Goal: Information Seeking & Learning: Learn about a topic

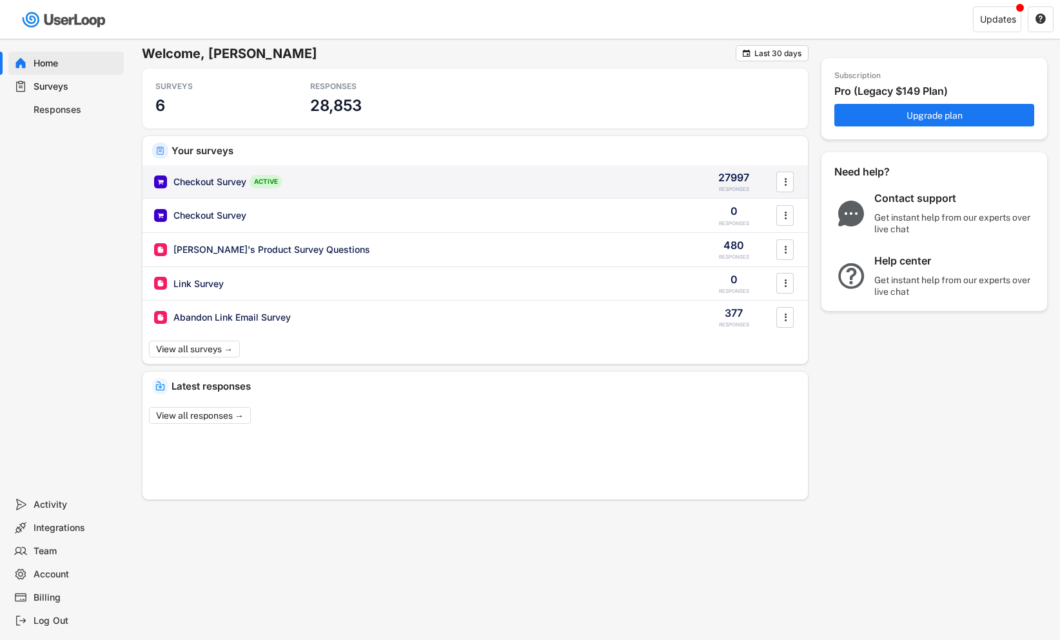
click at [237, 181] on div "Checkout Survey" at bounding box center [209, 181] width 73 height 13
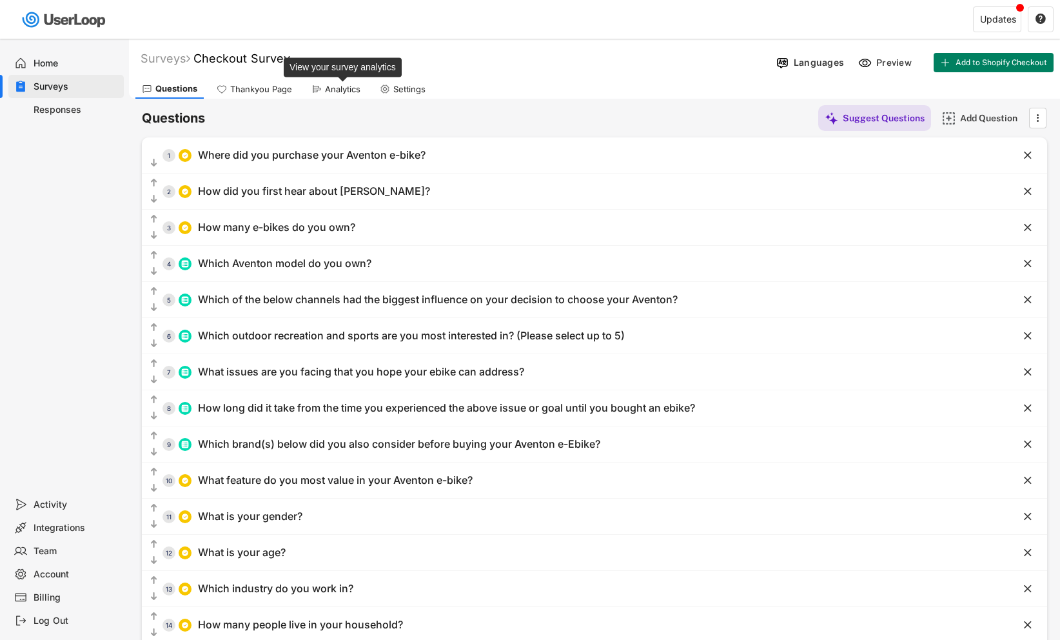
click at [338, 85] on div "Analytics" at bounding box center [342, 89] width 35 height 11
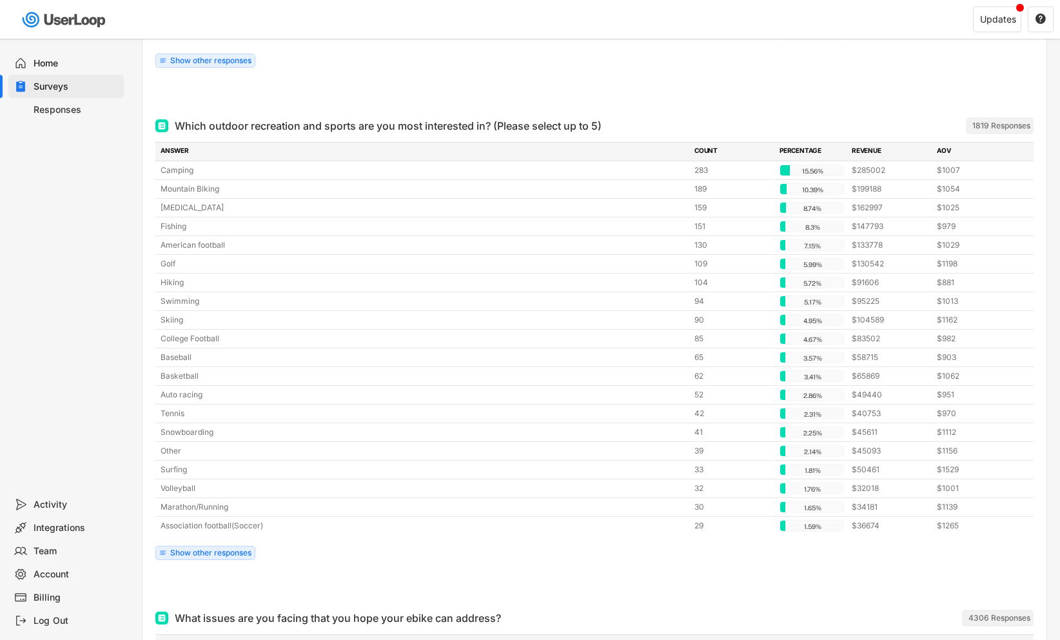
scroll to position [1520, 0]
click at [219, 551] on div "Show other responses" at bounding box center [210, 552] width 81 height 8
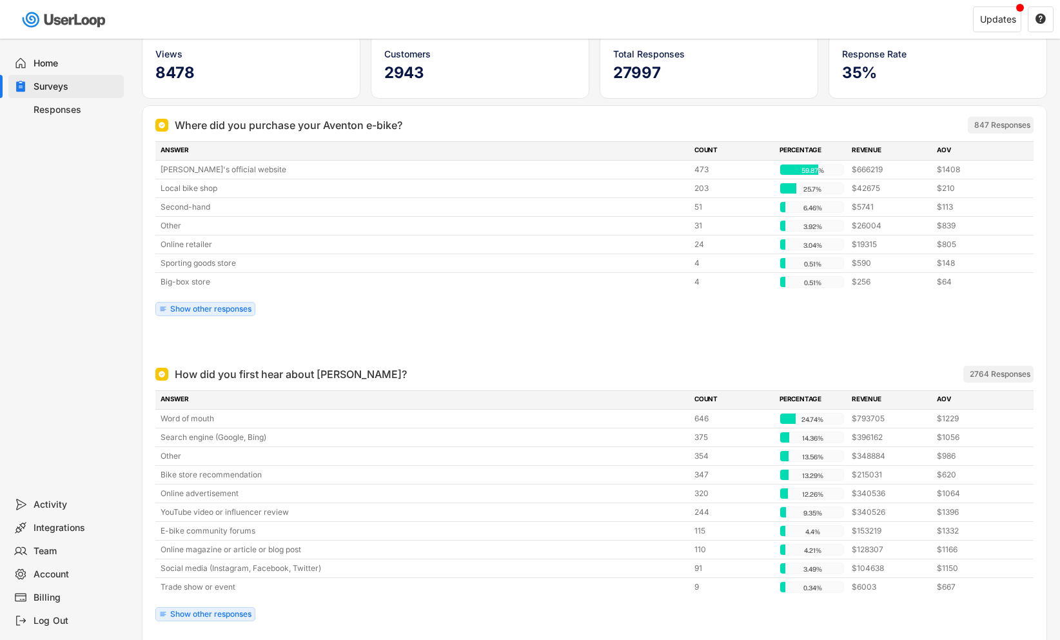
scroll to position [0, 0]
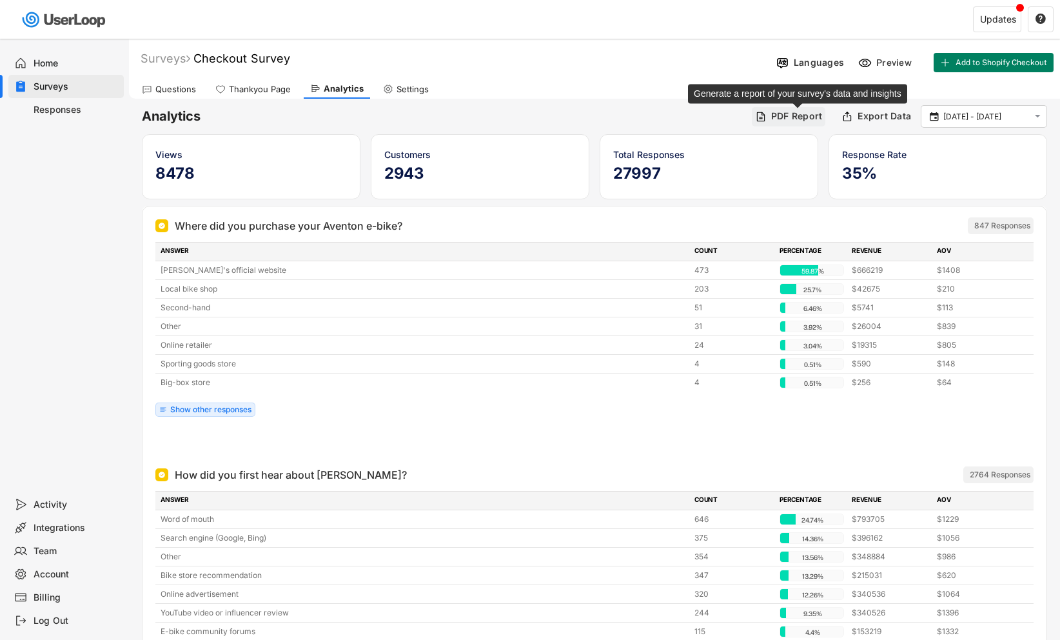
click at [795, 117] on div "PDF Report" at bounding box center [797, 116] width 52 height 12
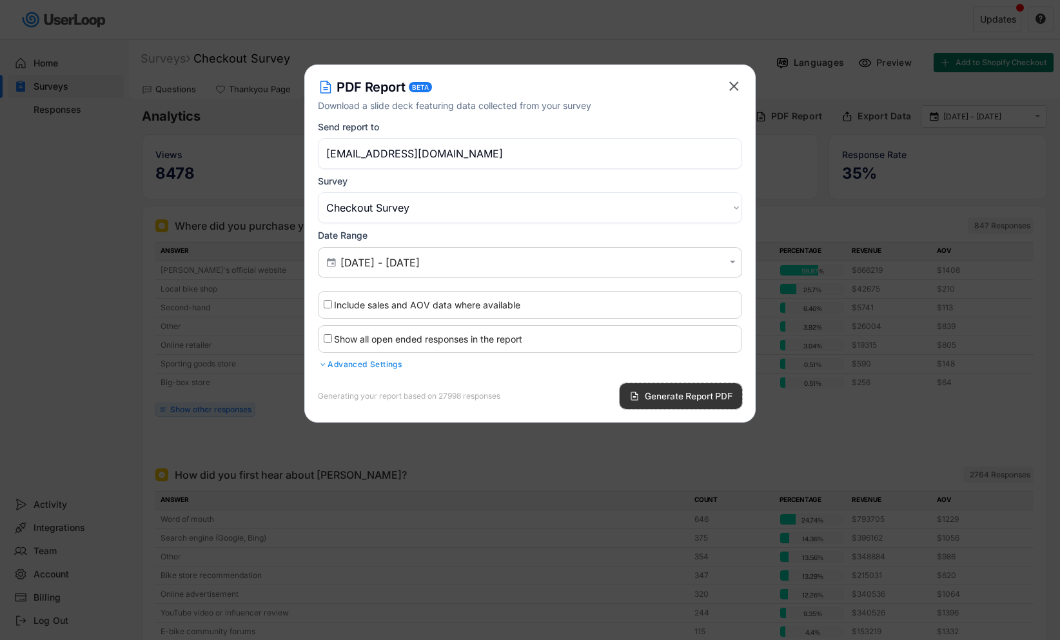
click at [683, 397] on span "Generate Report PDF" at bounding box center [689, 395] width 88 height 9
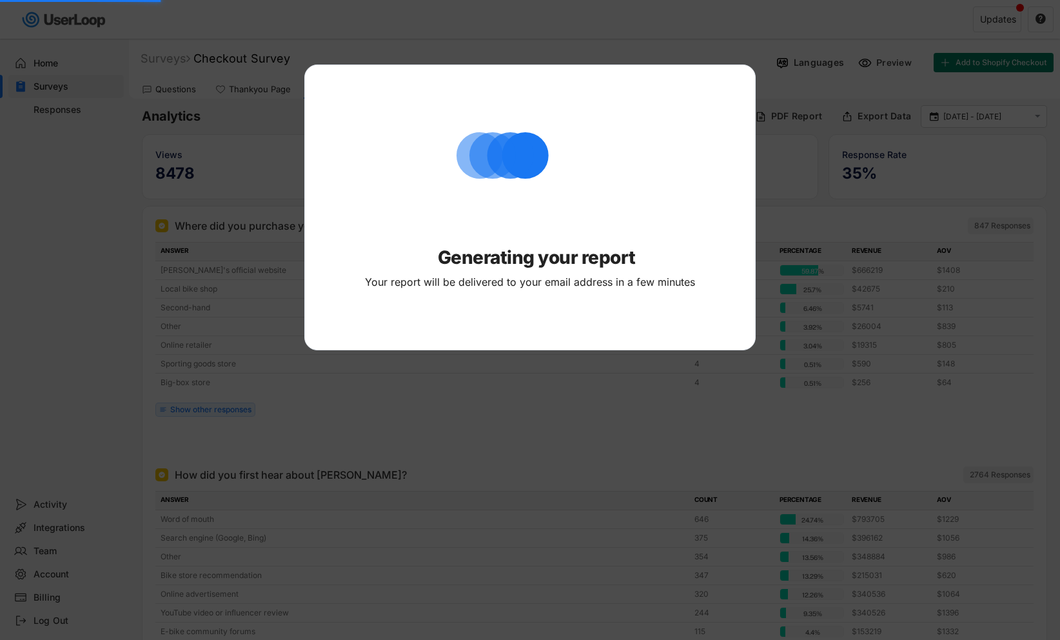
select select ""PLACEHOLDER_1427118222253""
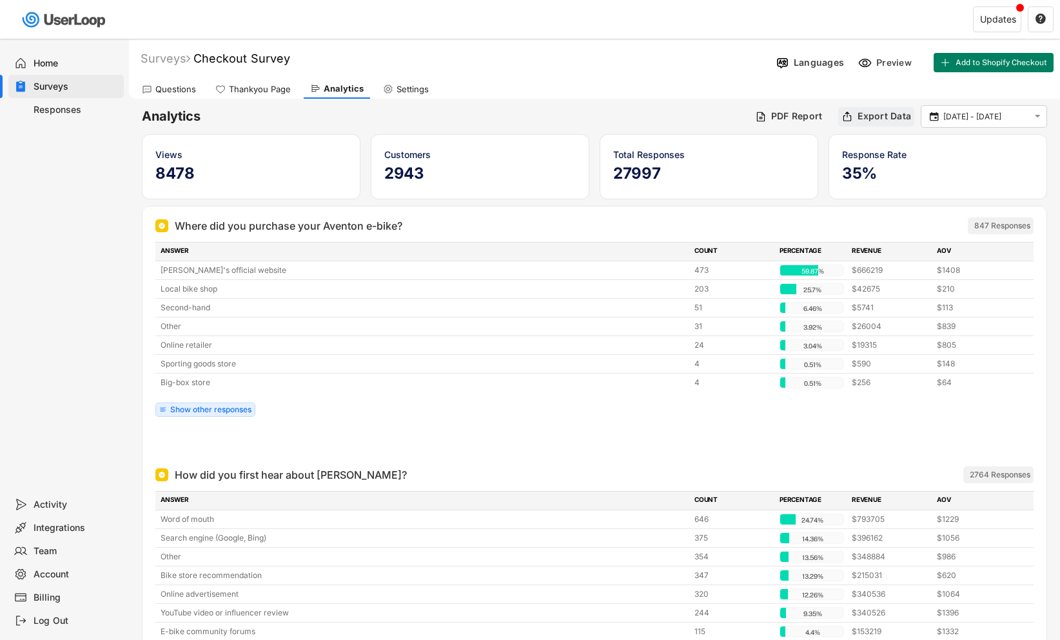
click at [876, 114] on div "Export Data" at bounding box center [885, 116] width 54 height 12
select select ""1348695171700984260__LOOKUP__1753840502520x734144607507185700""
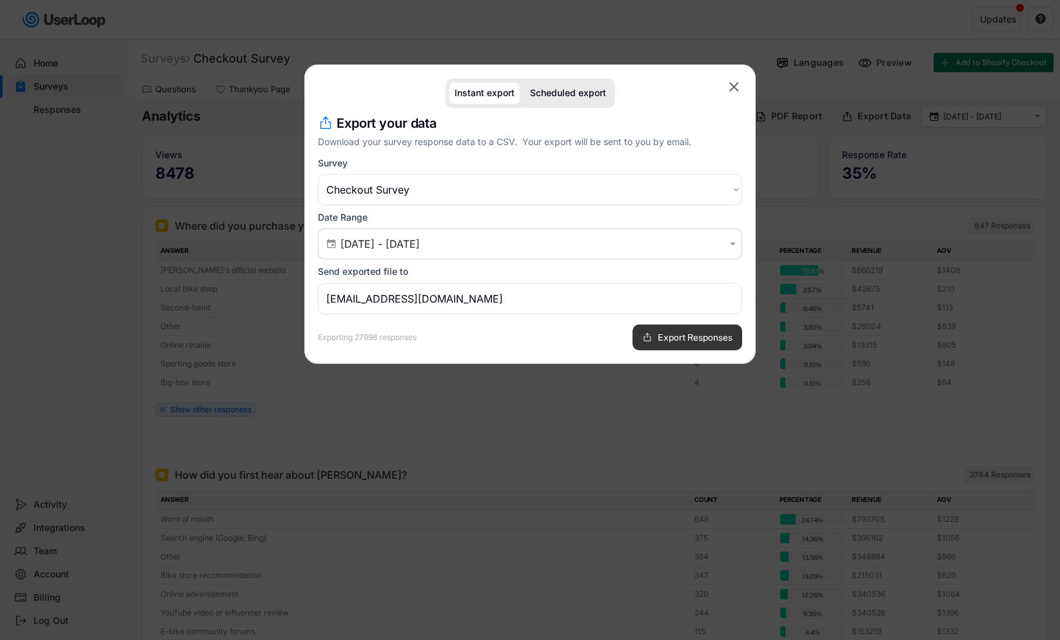
click at [690, 340] on span "Export Responses" at bounding box center [695, 337] width 75 height 9
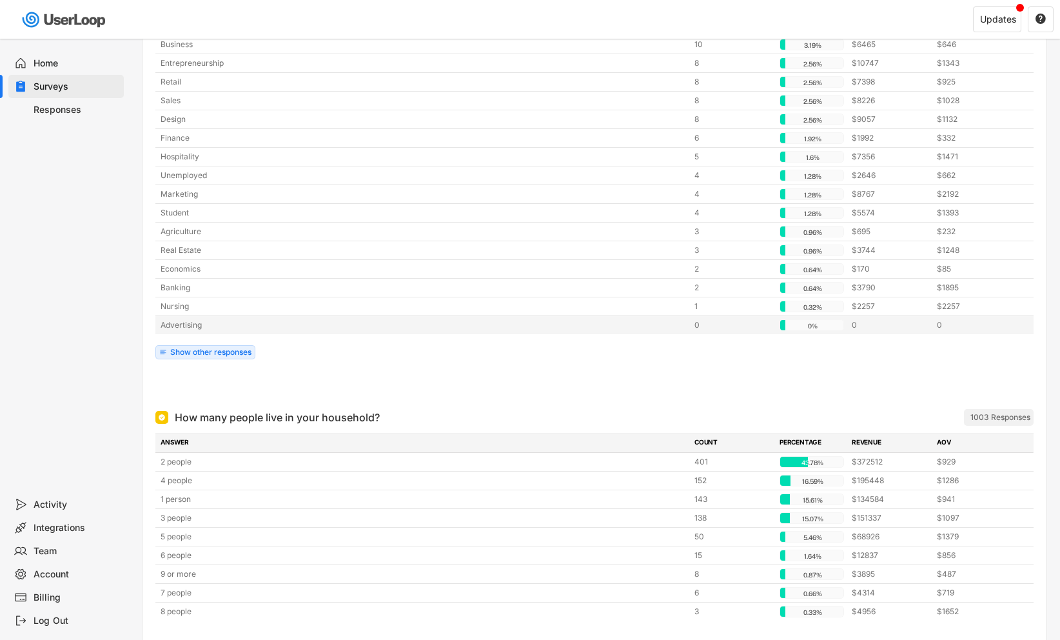
scroll to position [4495, 0]
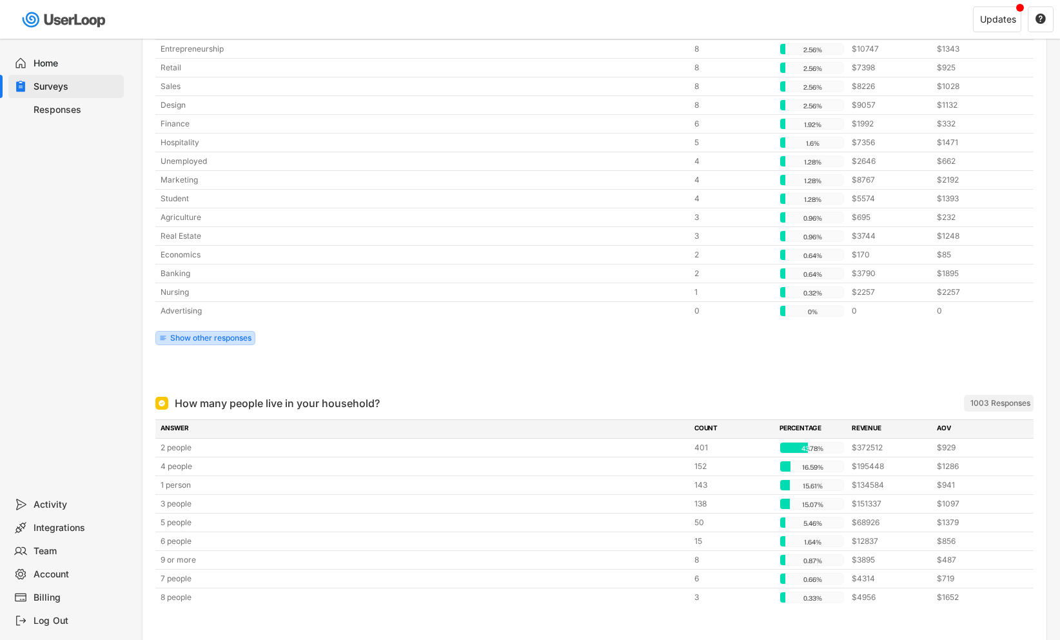
click at [217, 337] on div "Show other responses" at bounding box center [210, 338] width 81 height 8
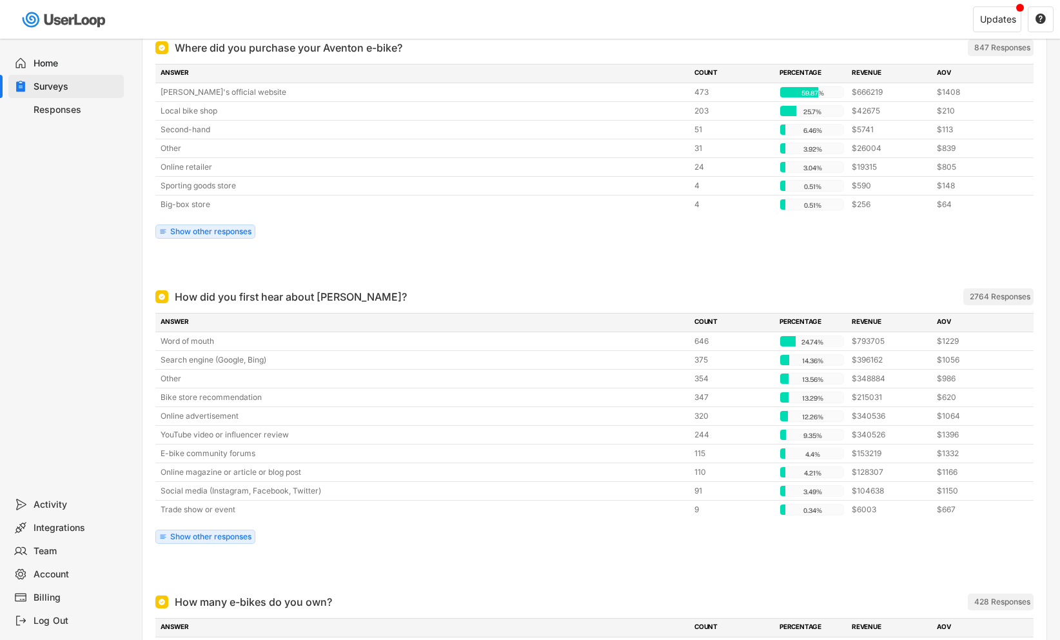
scroll to position [0, 0]
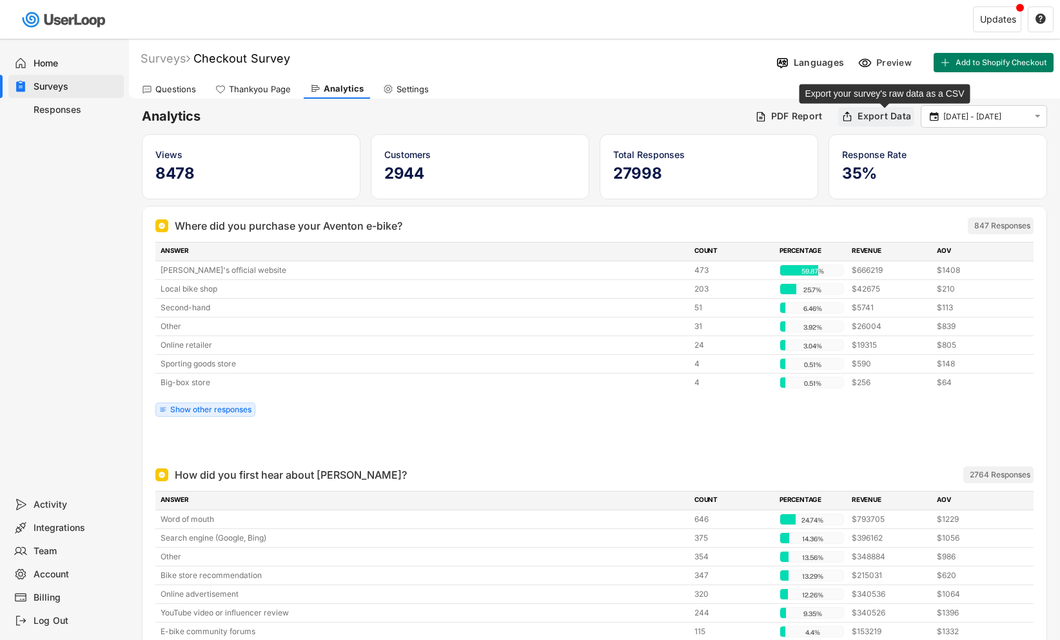
click at [877, 117] on div "Export Data" at bounding box center [885, 116] width 54 height 12
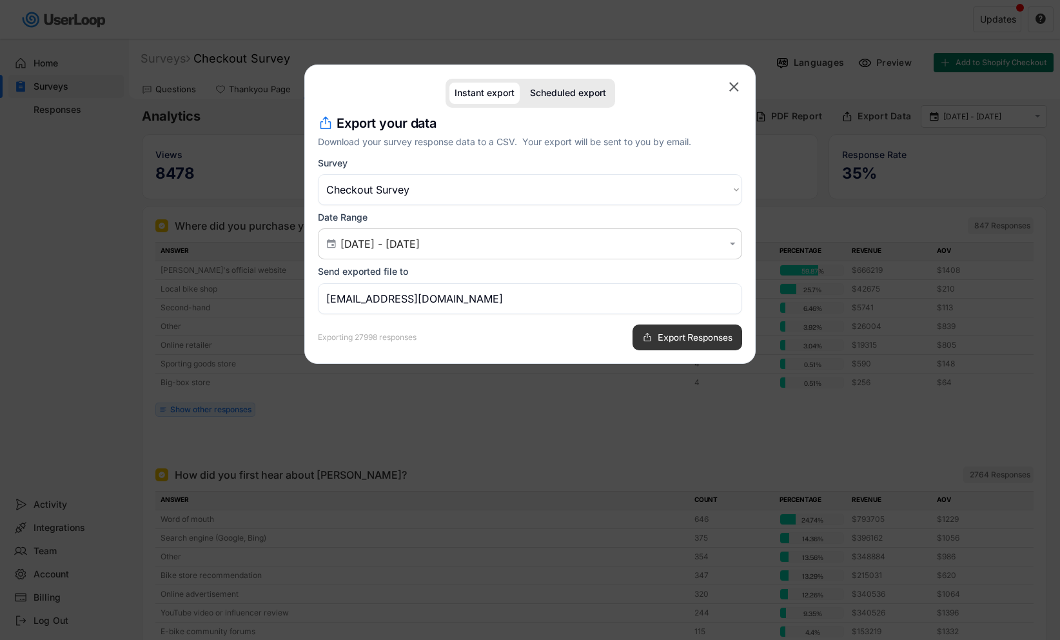
click at [689, 339] on span "Export Responses" at bounding box center [695, 337] width 75 height 9
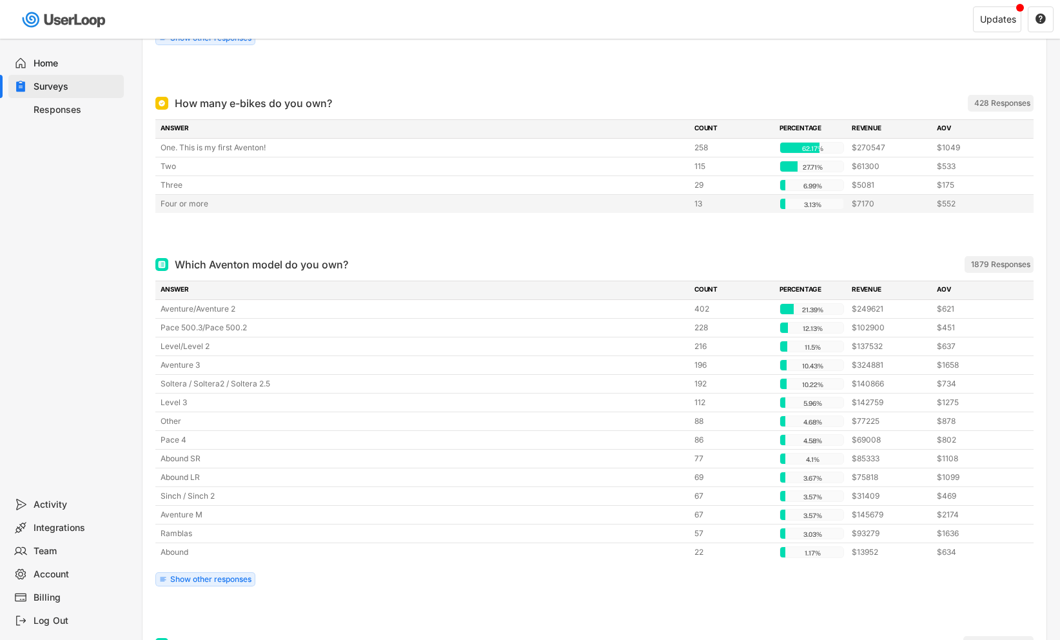
scroll to position [679, 0]
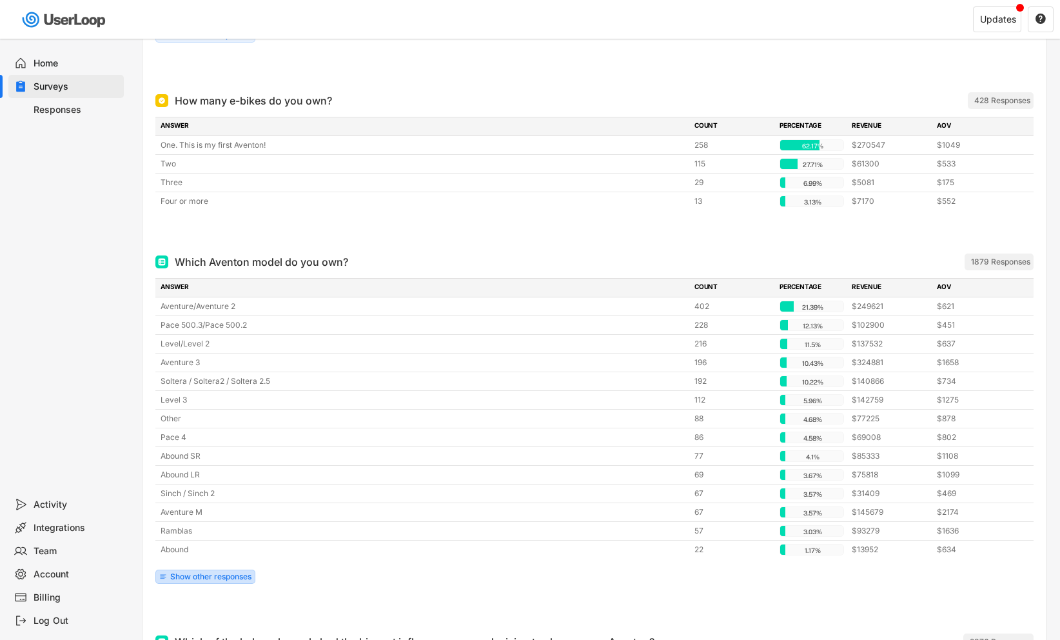
click at [210, 575] on div "Show other responses" at bounding box center [210, 577] width 81 height 8
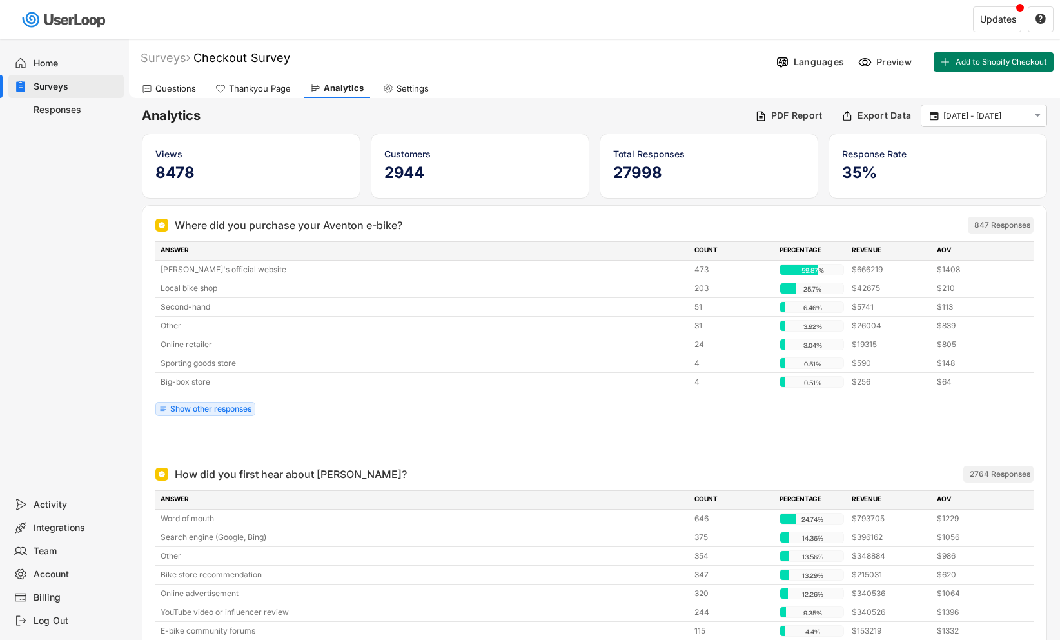
scroll to position [0, 0]
click at [173, 94] on div "Questions" at bounding box center [168, 88] width 67 height 19
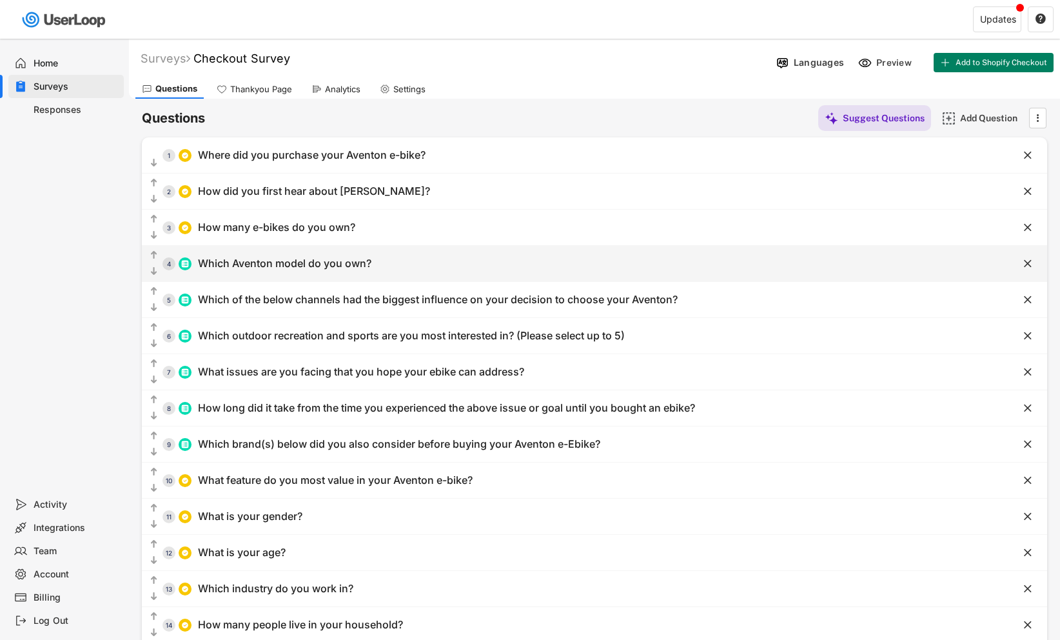
click at [285, 265] on div "Which Aventon model do you own?" at bounding box center [284, 264] width 173 height 14
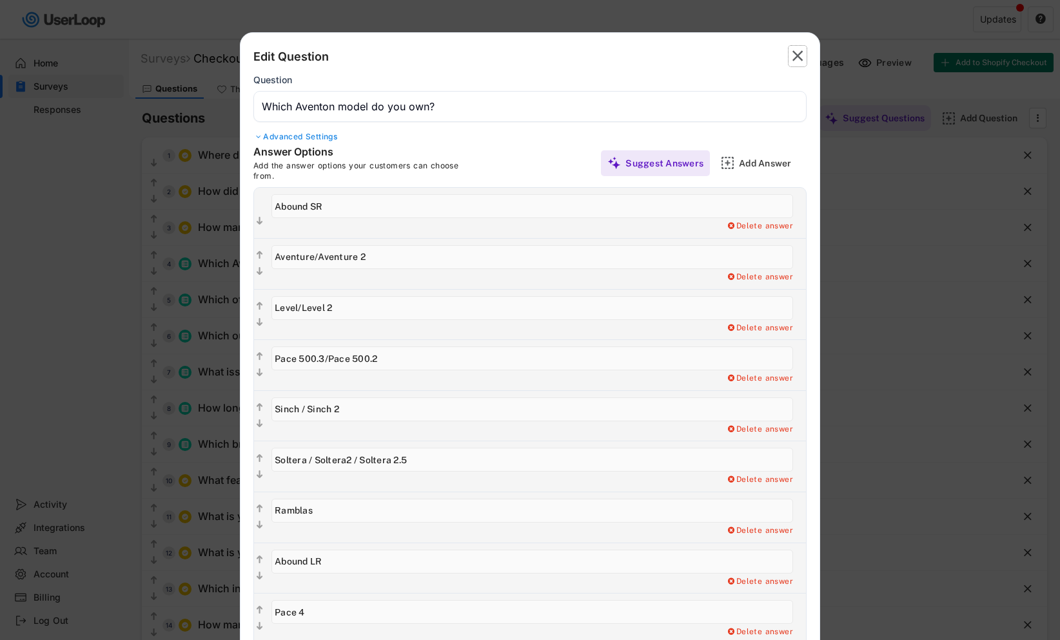
click at [800, 59] on text "" at bounding box center [798, 55] width 11 height 19
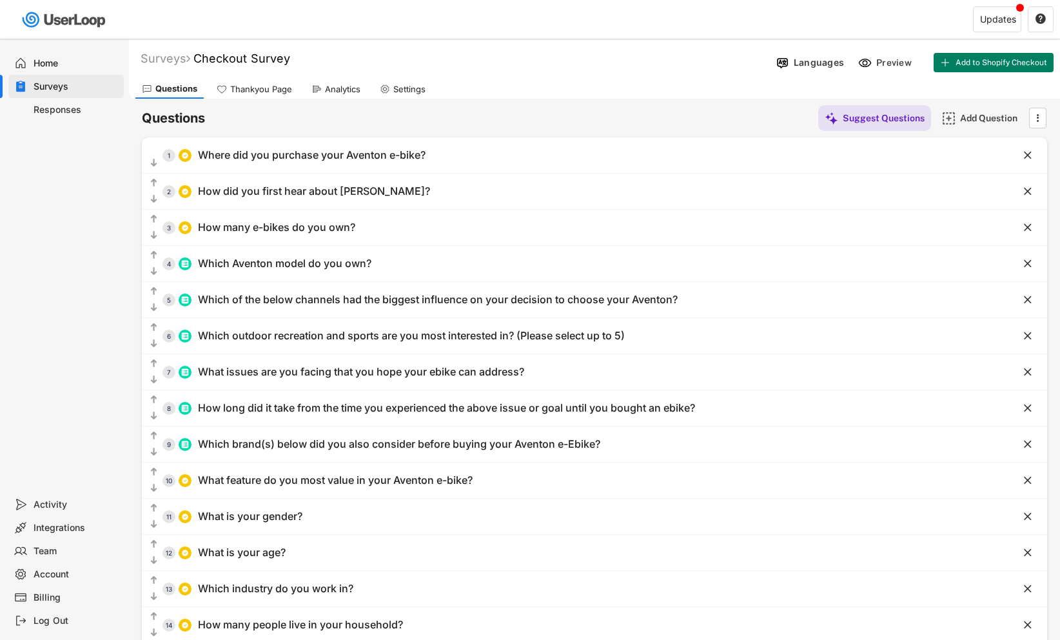
click at [346, 89] on div "Analytics" at bounding box center [342, 89] width 35 height 11
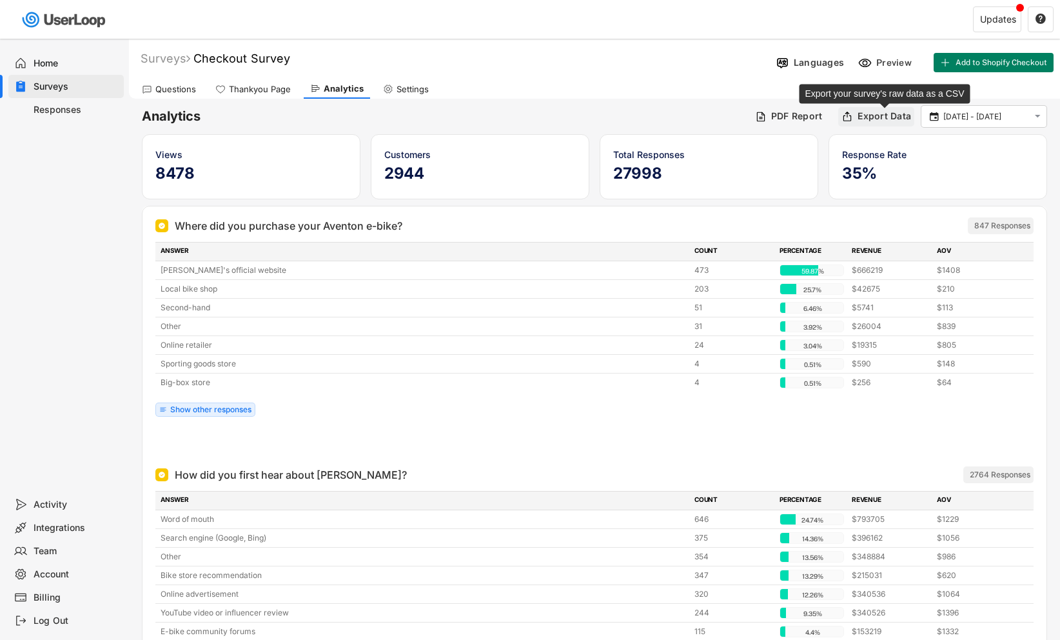
click at [886, 116] on div "Export Data" at bounding box center [885, 116] width 54 height 12
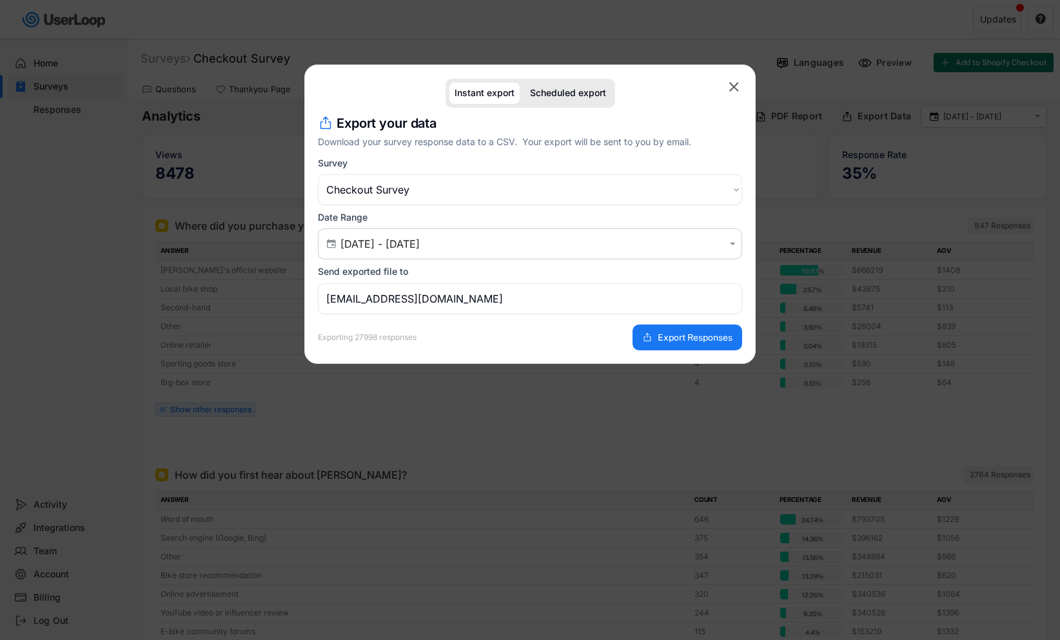
click at [737, 189] on select "Choose an option Post Purchase Checkout Survey Post Purchase Email Survey Post …" at bounding box center [530, 189] width 424 height 31
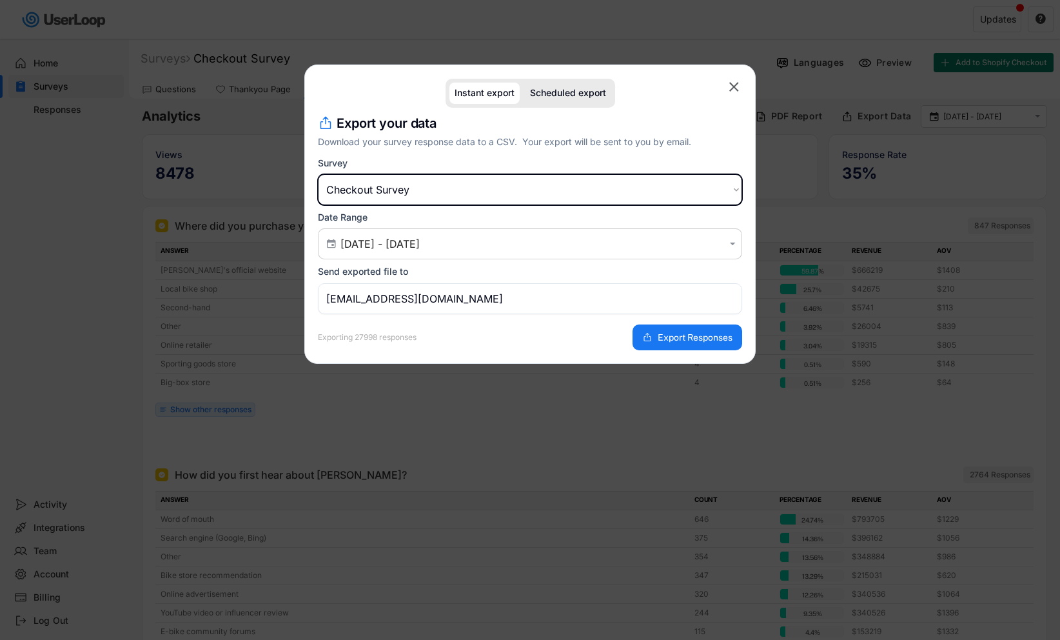
click at [490, 190] on select "Choose an option Post Purchase Checkout Survey Post Purchase Email Survey Post …" at bounding box center [530, 189] width 424 height 31
select select ""1348695171700984260__LOOKUP__1750841097545x623840432377823200""
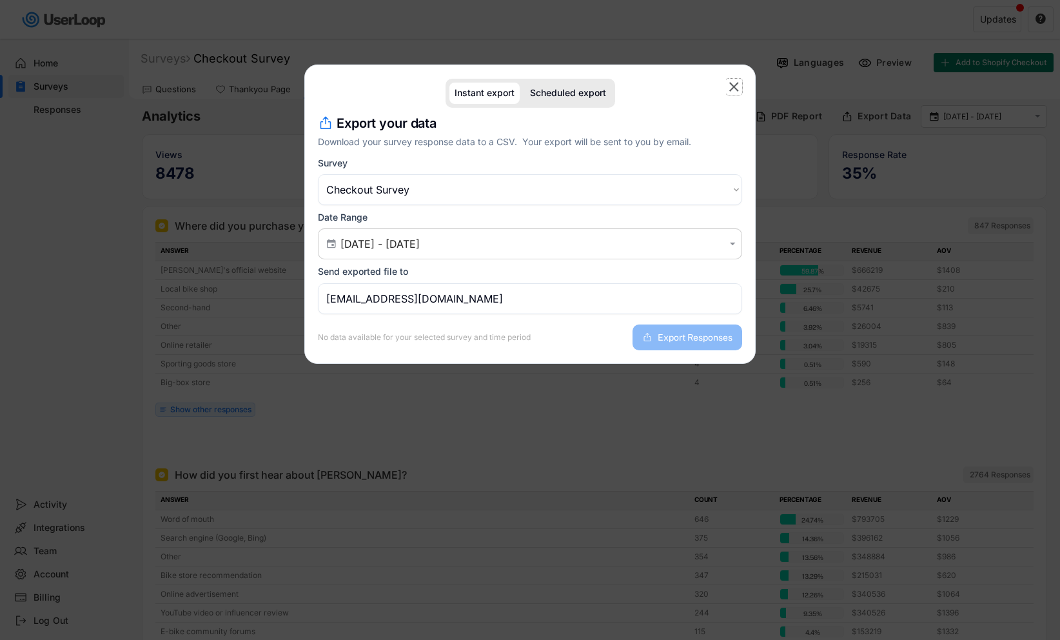
click at [735, 84] on text "" at bounding box center [734, 87] width 10 height 16
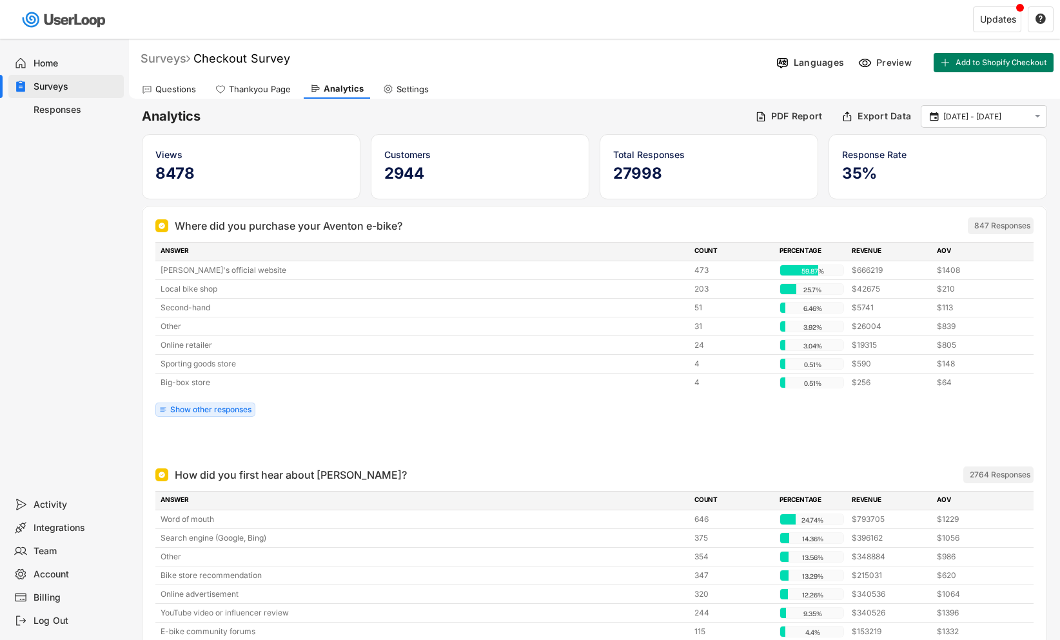
click at [160, 60] on div "Surveys" at bounding box center [166, 58] width 50 height 15
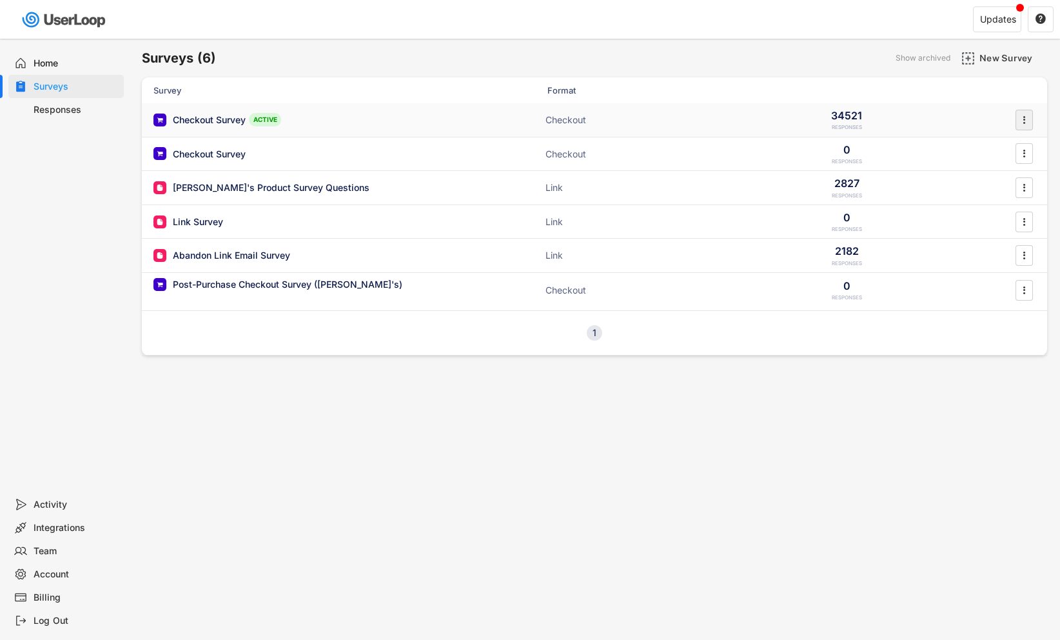
click at [1026, 119] on icon "" at bounding box center [1024, 119] width 13 height 19
click at [993, 248] on div "Export Data" at bounding box center [1006, 250] width 81 height 10
select select ""1348695171700984260__LOOKUP__1753840502520x734144607507185700""
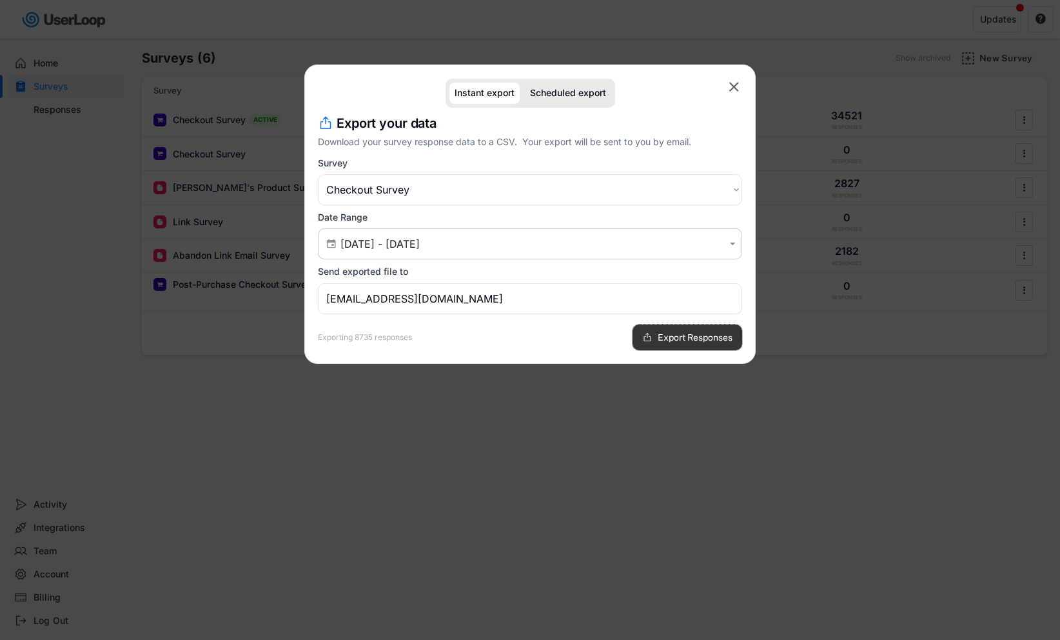
click at [689, 340] on span "Export Responses" at bounding box center [695, 337] width 75 height 9
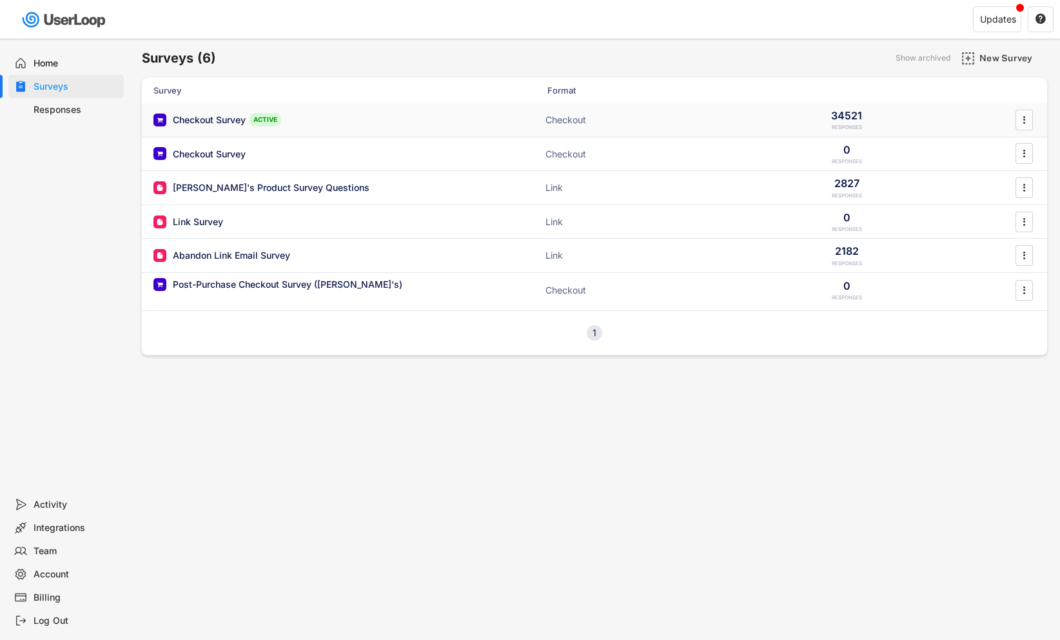
click at [212, 116] on div "Checkout Survey" at bounding box center [209, 120] width 73 height 13
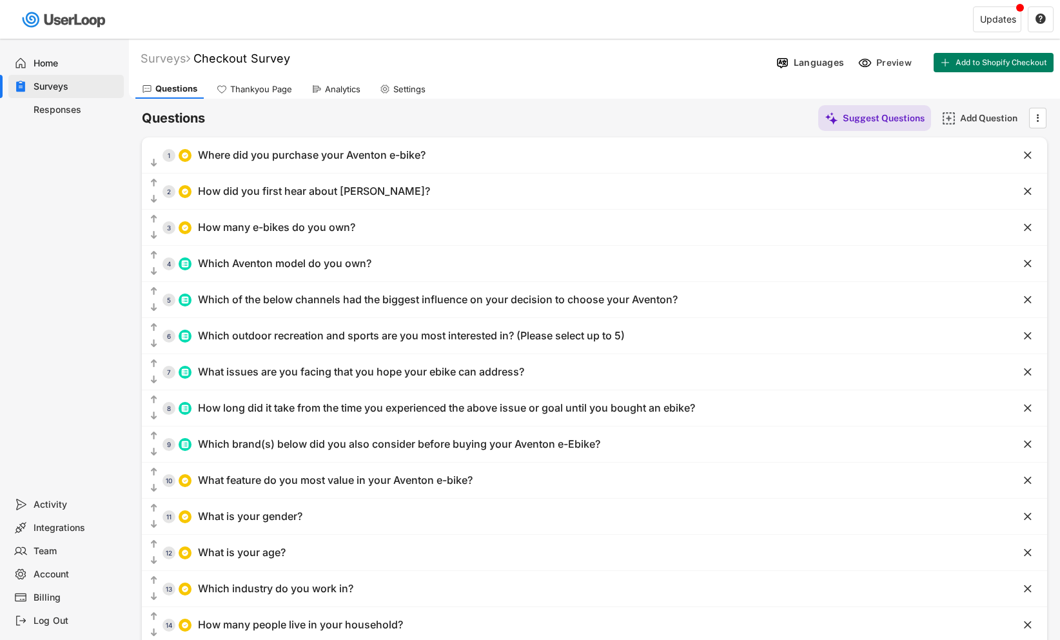
click at [69, 112] on div "Responses" at bounding box center [76, 110] width 85 height 12
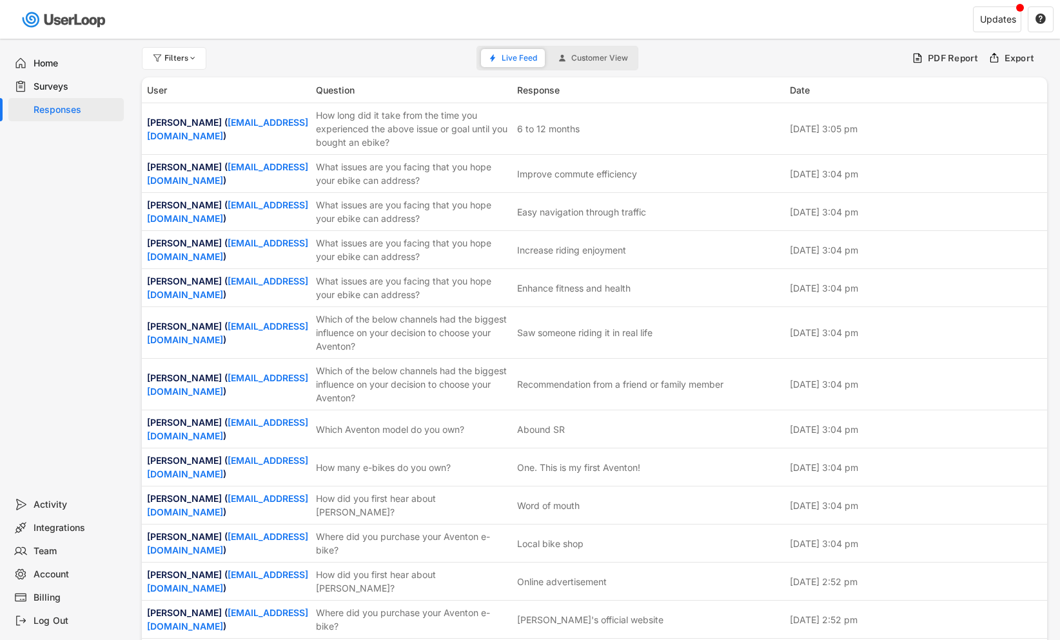
click at [43, 86] on div "Surveys" at bounding box center [76, 87] width 85 height 12
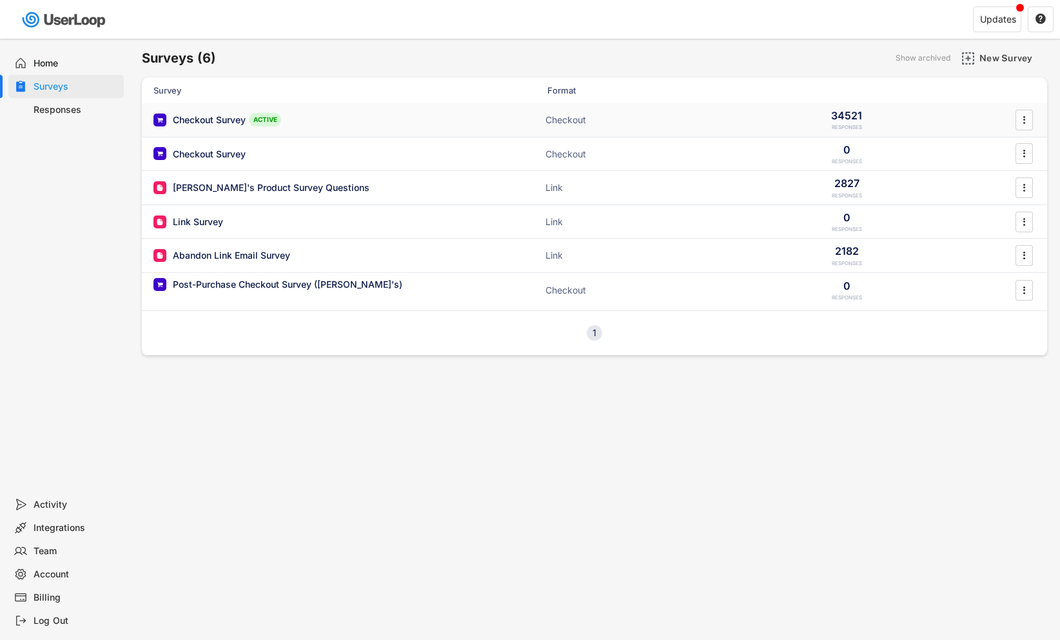
click at [211, 119] on div "Checkout Survey" at bounding box center [209, 120] width 73 height 13
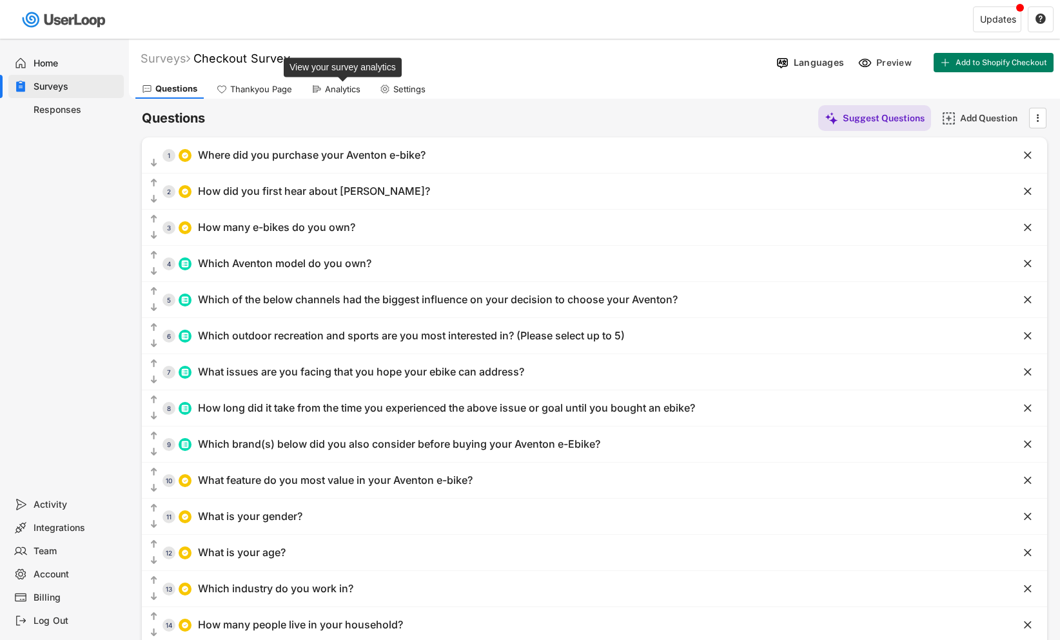
click at [343, 88] on div "Analytics" at bounding box center [342, 89] width 35 height 11
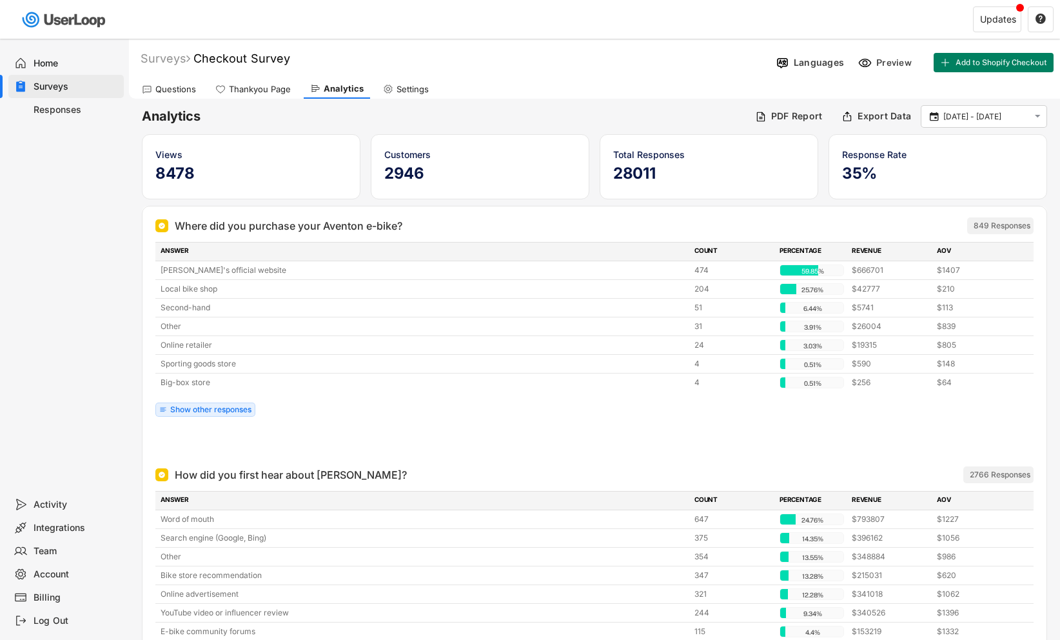
click at [60, 523] on div "Integrations" at bounding box center [76, 528] width 85 height 12
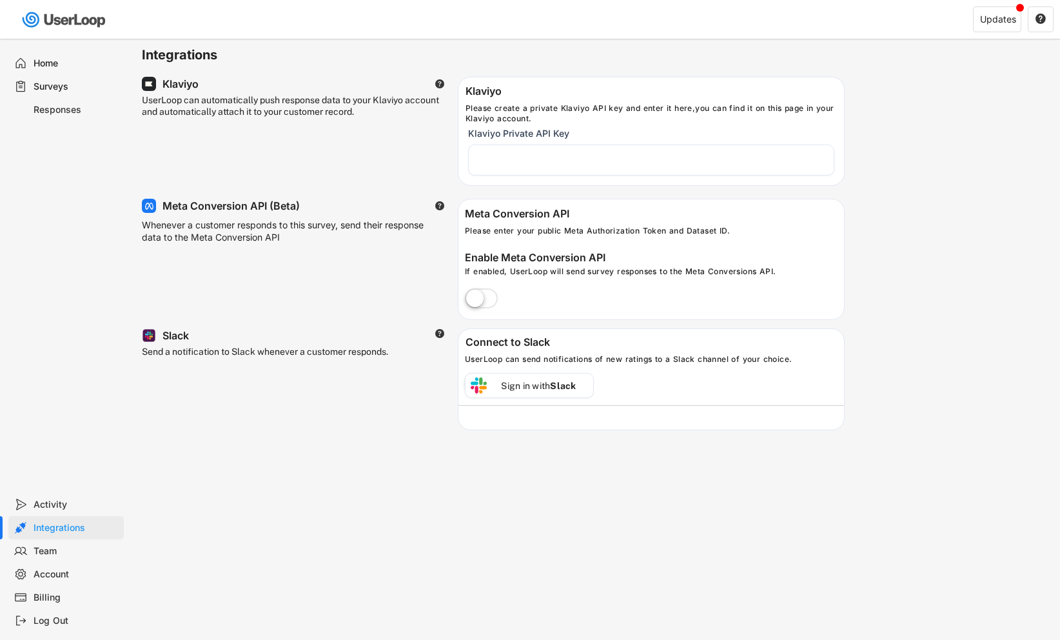
click at [54, 104] on div "Responses" at bounding box center [76, 110] width 85 height 12
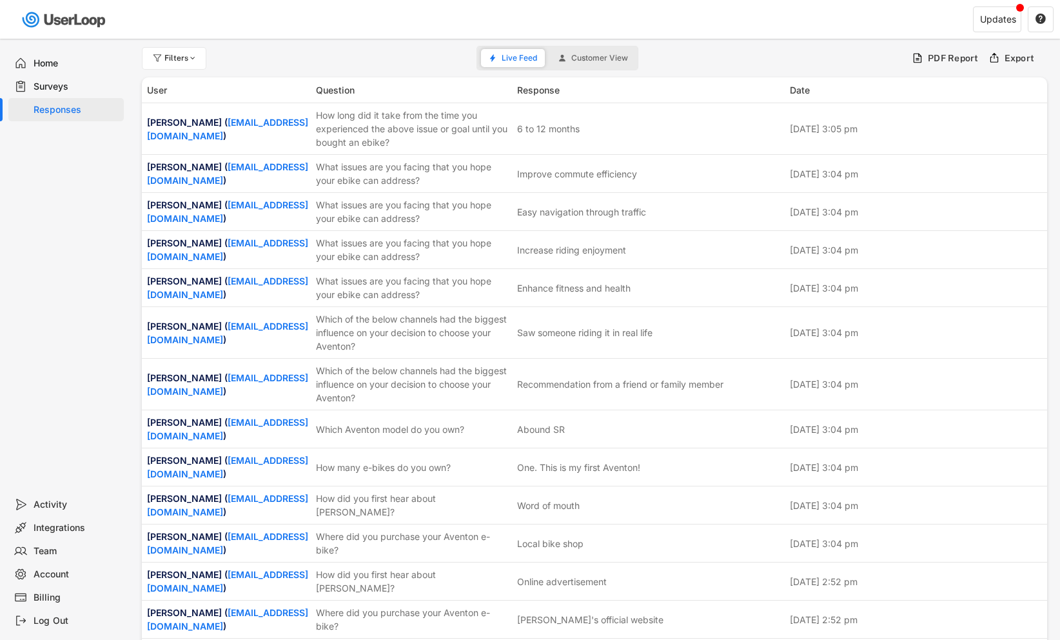
click at [59, 83] on div "Surveys" at bounding box center [76, 87] width 85 height 12
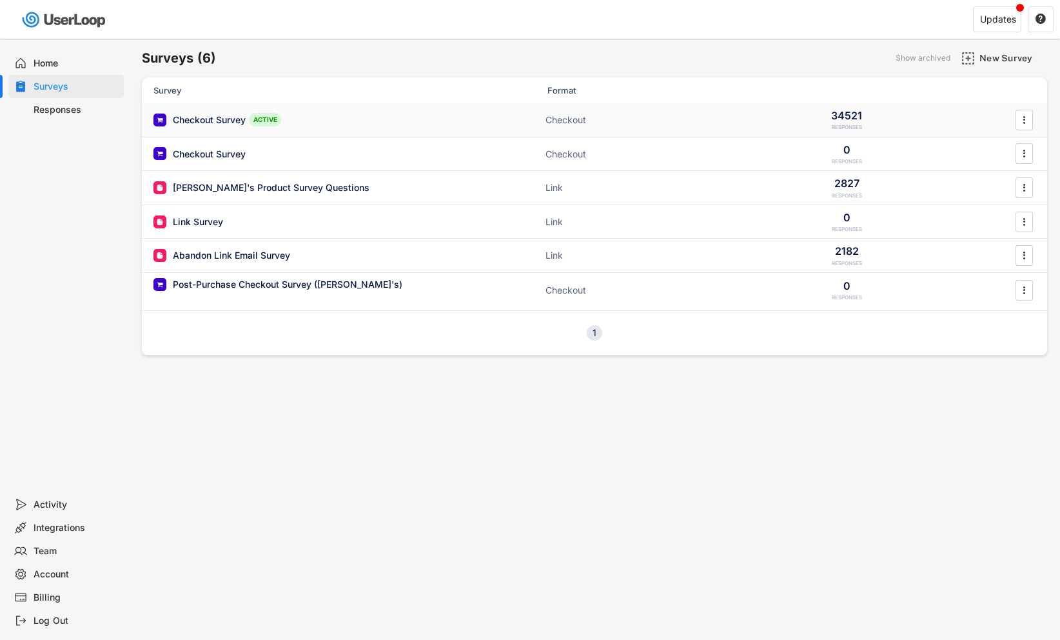
click at [215, 117] on div "Checkout Survey" at bounding box center [209, 120] width 73 height 13
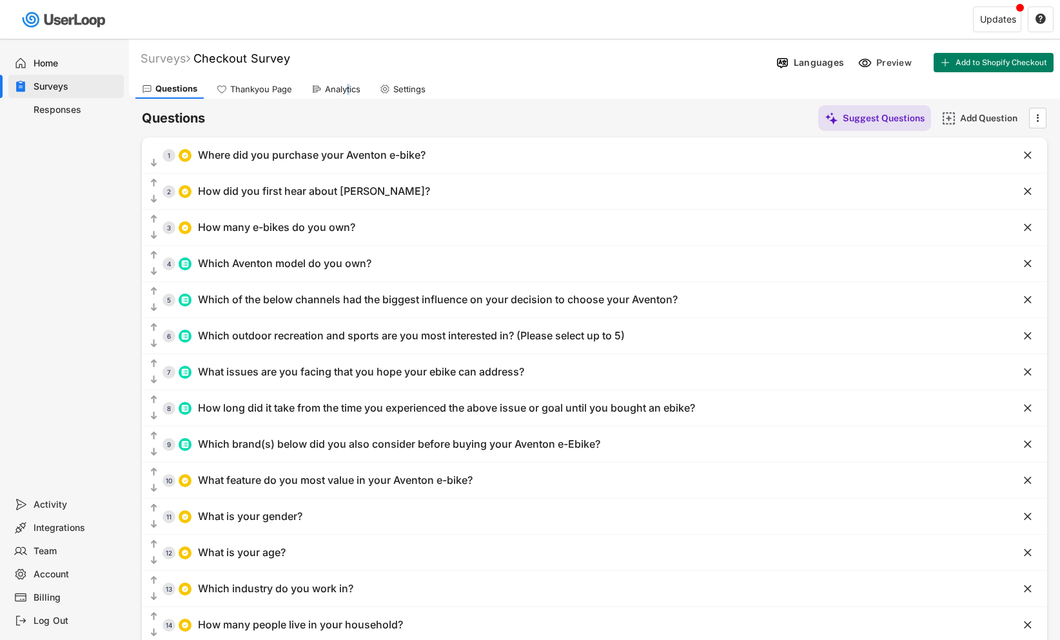
click at [350, 92] on div "Analytics" at bounding box center [342, 89] width 35 height 11
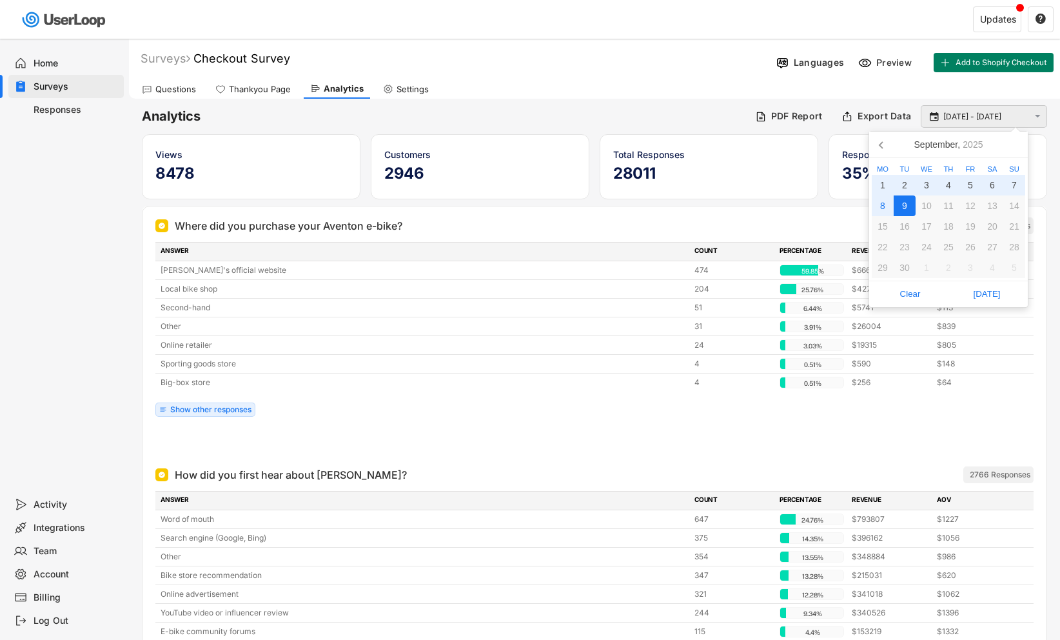
click at [976, 117] on input "[DATE] - [DATE]" at bounding box center [986, 116] width 85 height 13
click at [905, 184] on div "2" at bounding box center [905, 185] width 22 height 21
click at [905, 202] on div "9" at bounding box center [905, 205] width 22 height 21
type input "[DATE] - [DATE]"
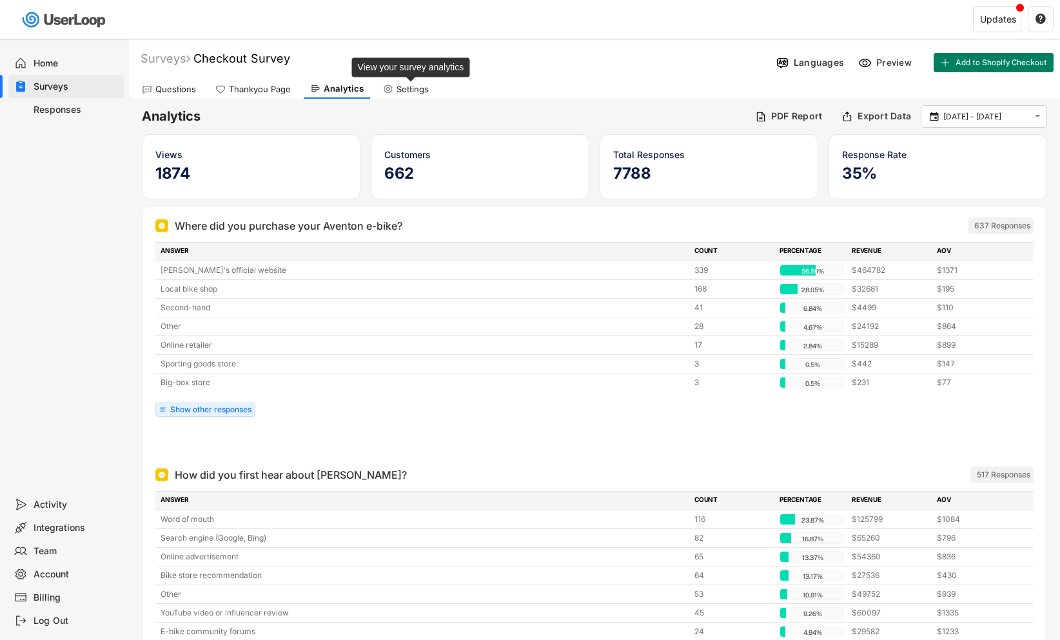
click at [411, 88] on div "Settings" at bounding box center [413, 89] width 32 height 11
select select ""monthly""
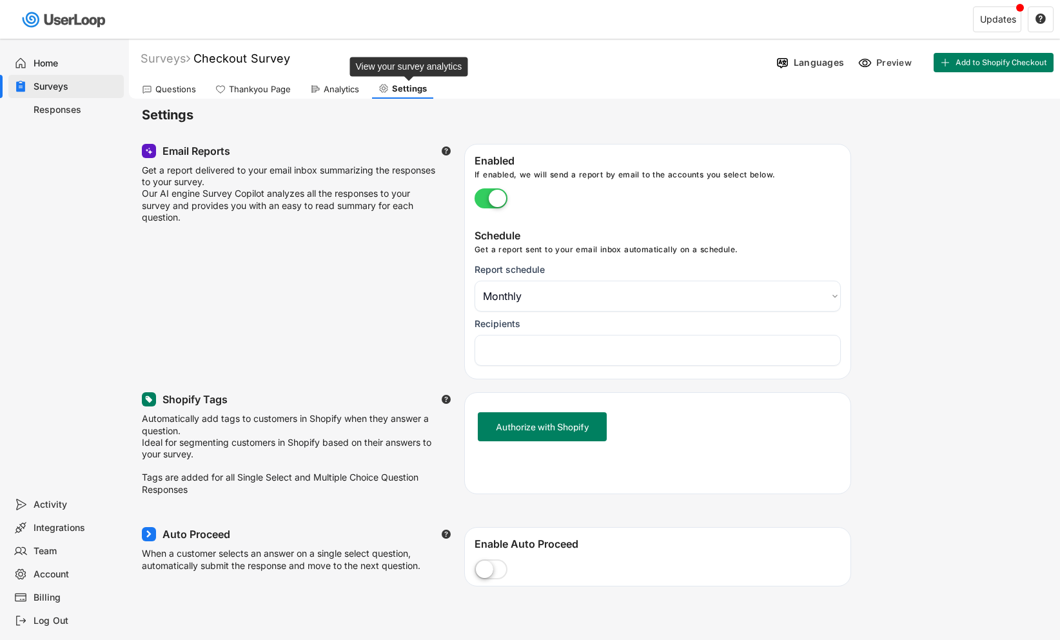
scroll to position [32, 0]
select select "1348695171700984260__LOOKUP__1749683391628x125732017464141420"
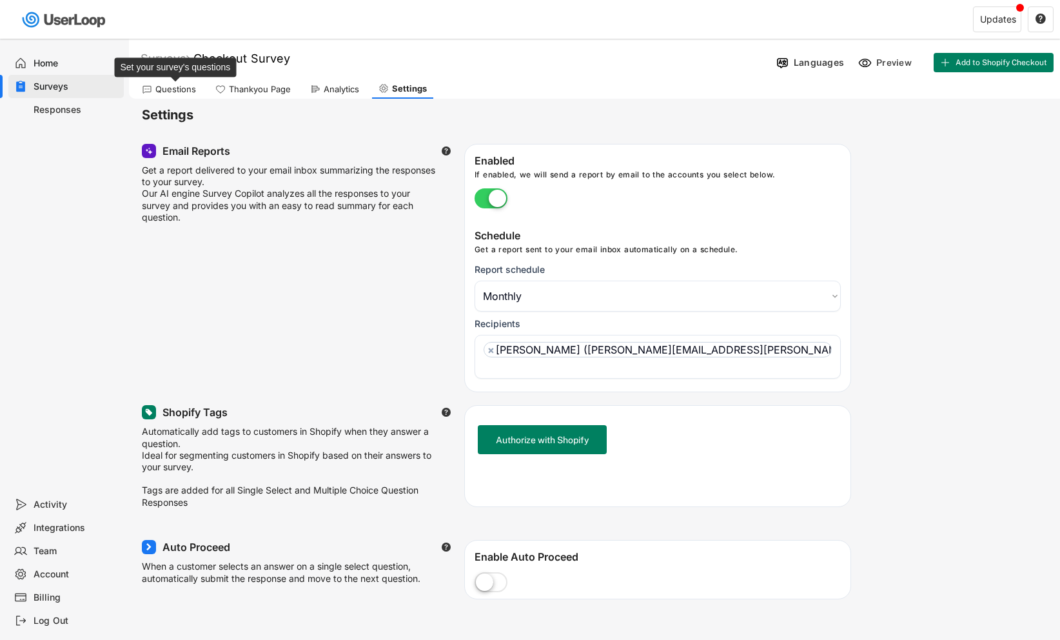
click at [173, 90] on div "Questions" at bounding box center [175, 89] width 41 height 11
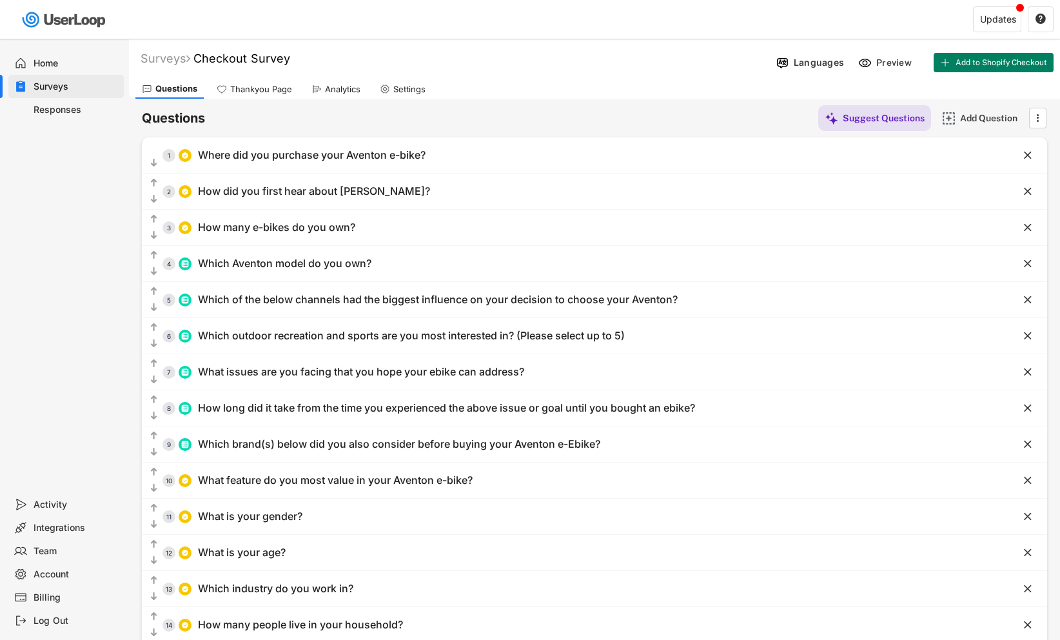
click at [266, 94] on div "Thankyou Page" at bounding box center [261, 89] width 62 height 11
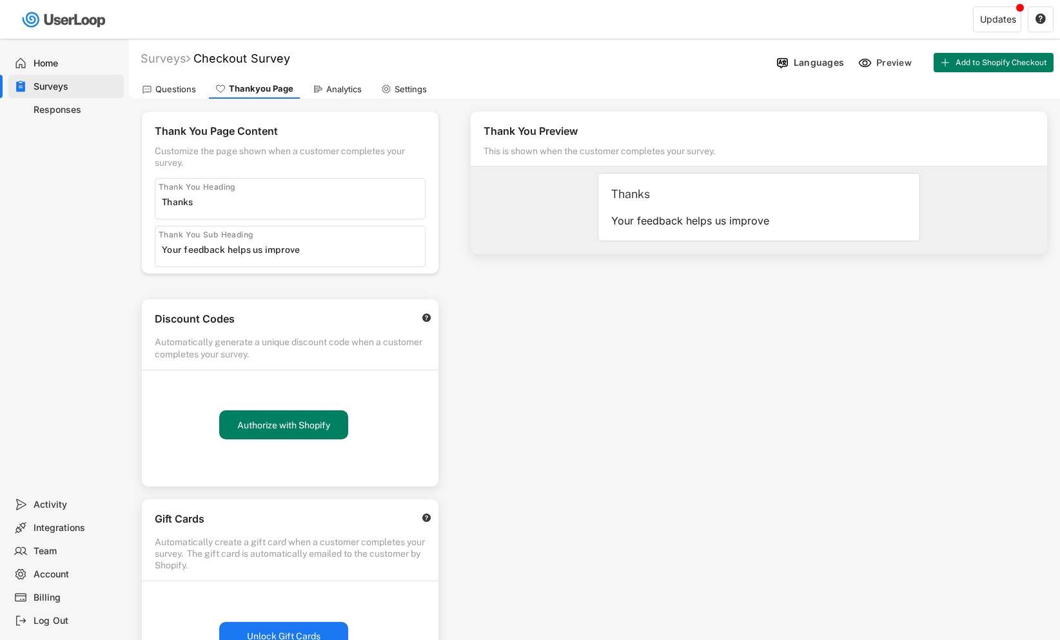
click at [655, 195] on div "Thanks" at bounding box center [758, 193] width 295 height 15
click at [199, 203] on input "input" at bounding box center [293, 201] width 263 height 19
type input "Thank you!"
click at [508, 390] on div "Thank You Preview This is shown when the customer completes your survey. Thanks…" at bounding box center [759, 368] width 602 height 539
click at [178, 89] on div "Questions" at bounding box center [175, 89] width 41 height 11
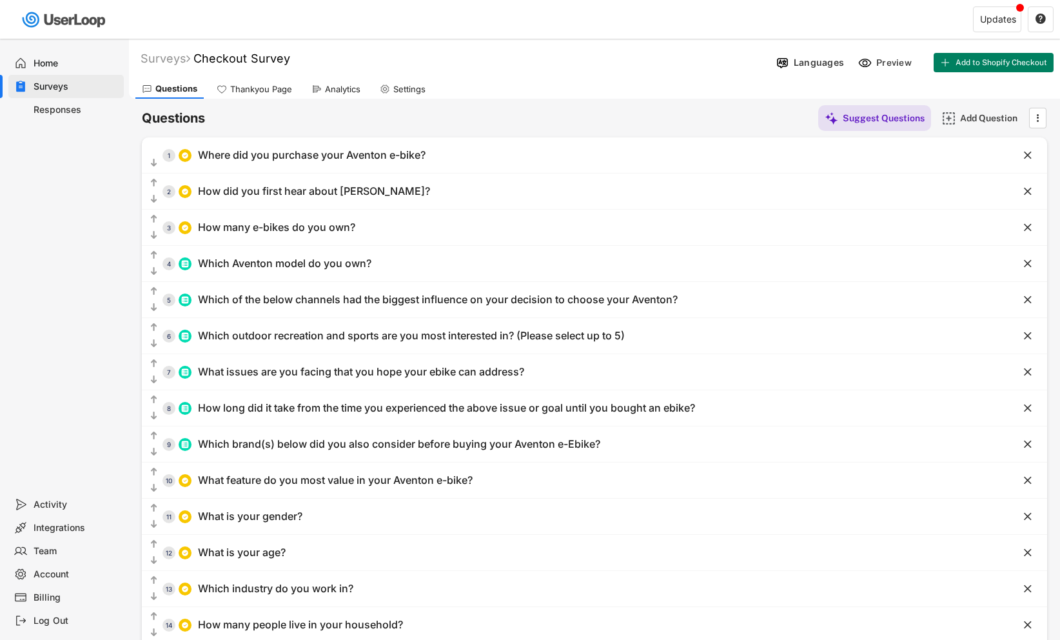
click at [90, 111] on div "Responses" at bounding box center [76, 110] width 85 height 12
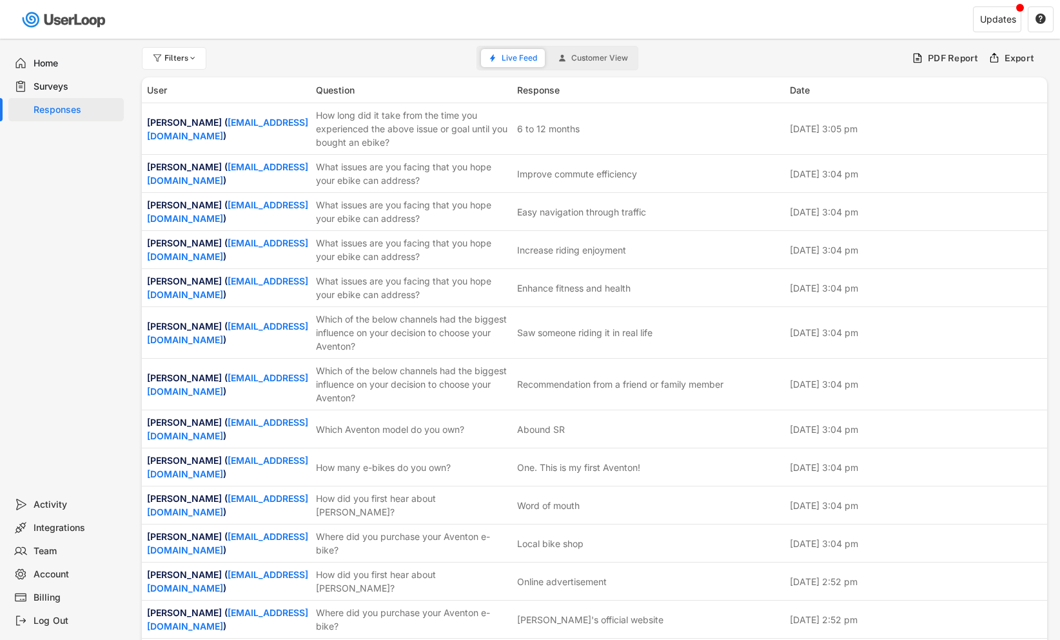
click at [594, 58] on span "Customer View" at bounding box center [599, 58] width 57 height 8
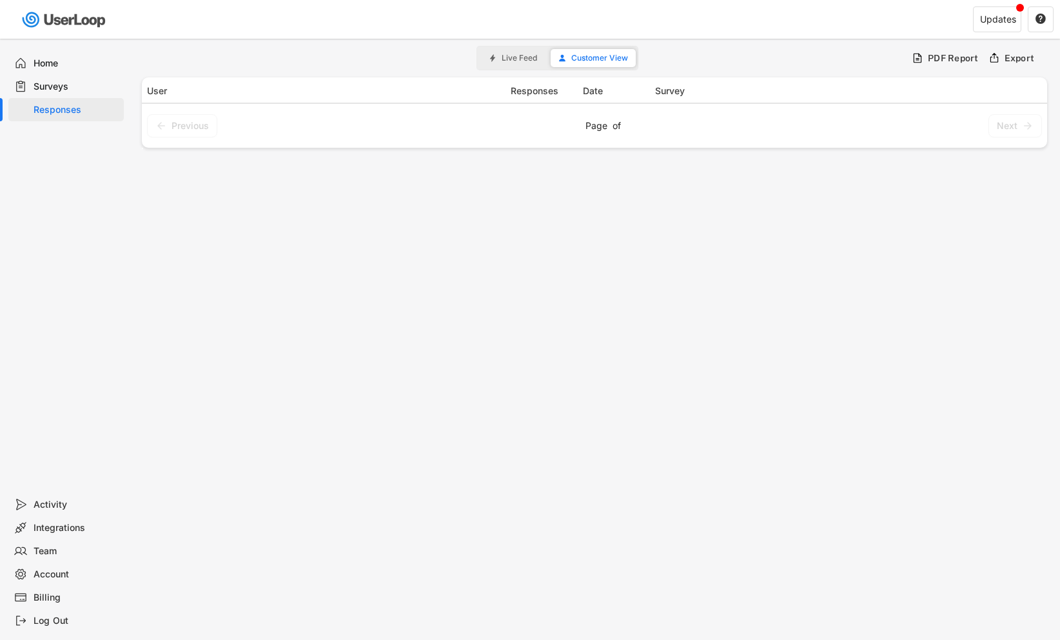
click at [508, 56] on span "Live Feed" at bounding box center [519, 58] width 35 height 8
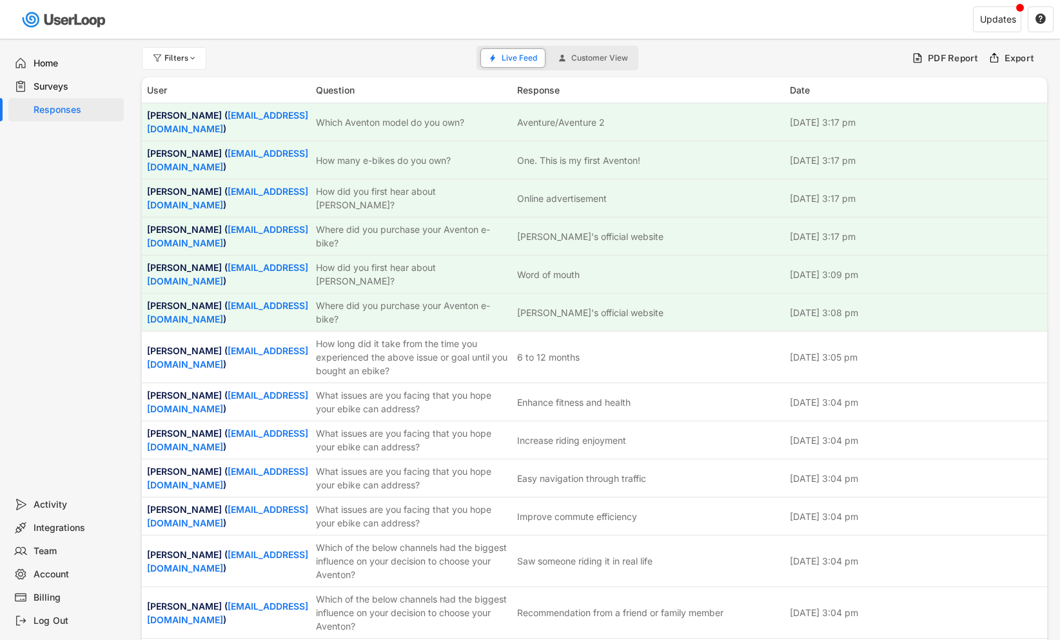
click at [50, 84] on div "Surveys" at bounding box center [76, 87] width 85 height 12
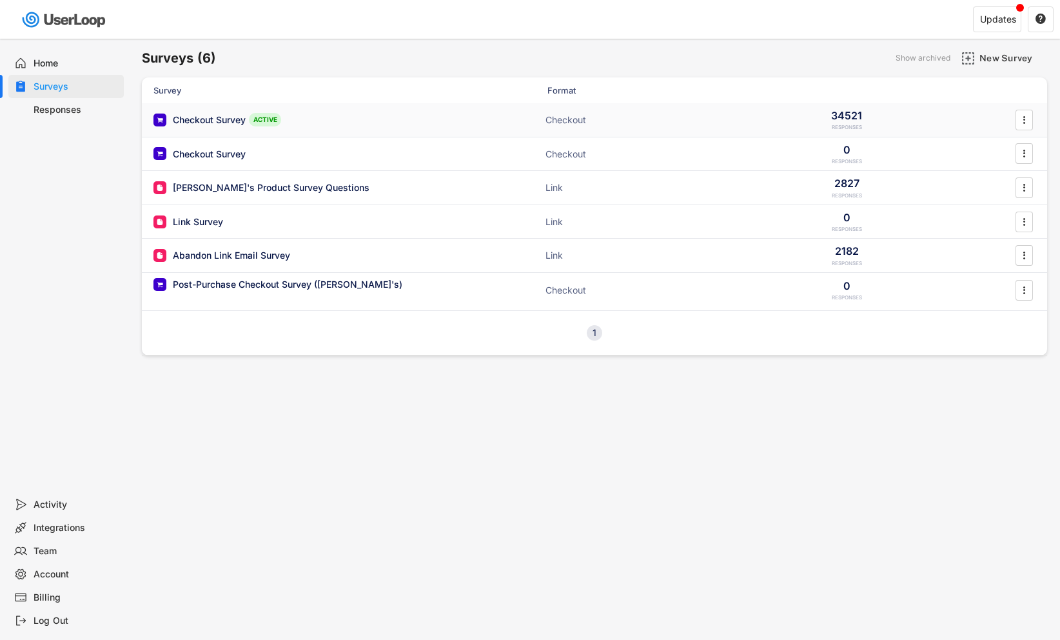
click at [202, 117] on div "Checkout Survey" at bounding box center [209, 120] width 73 height 13
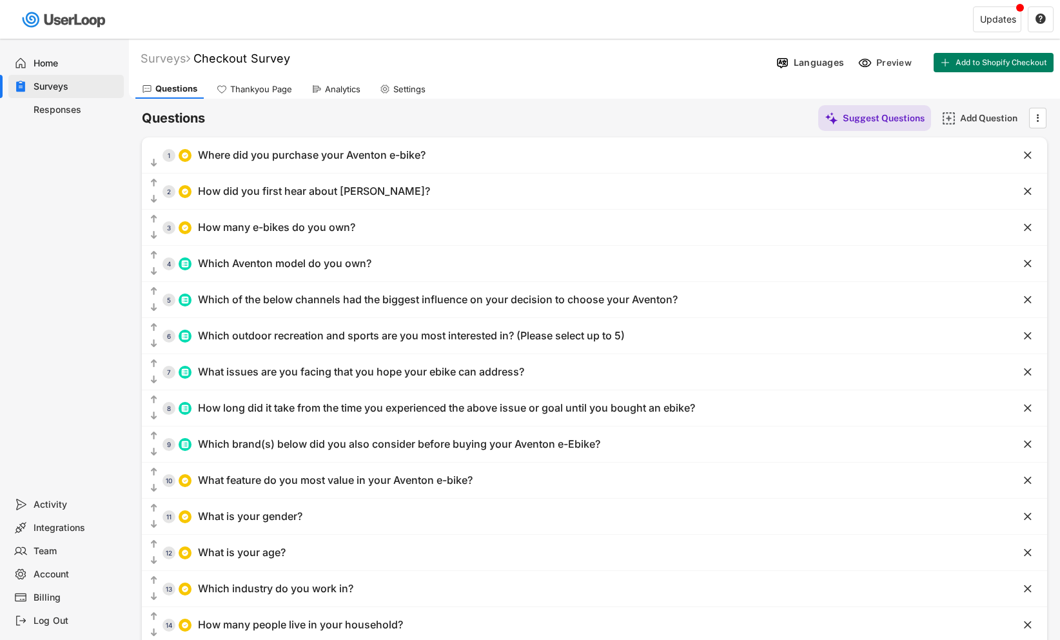
click at [328, 88] on div "Analytics" at bounding box center [342, 89] width 35 height 11
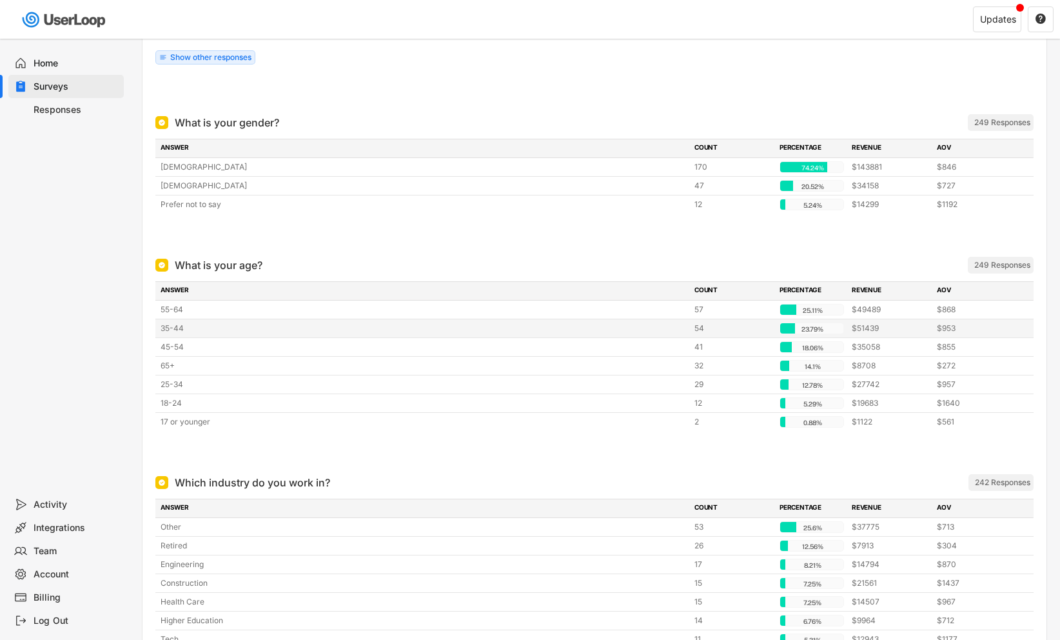
scroll to position [4103, 0]
